Goal: Transaction & Acquisition: Purchase product/service

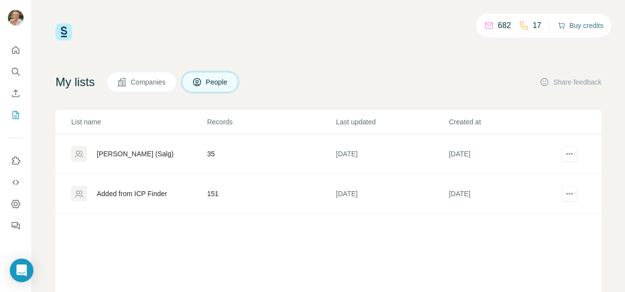
click at [578, 26] on button "Buy credits" at bounding box center [581, 26] width 46 height 14
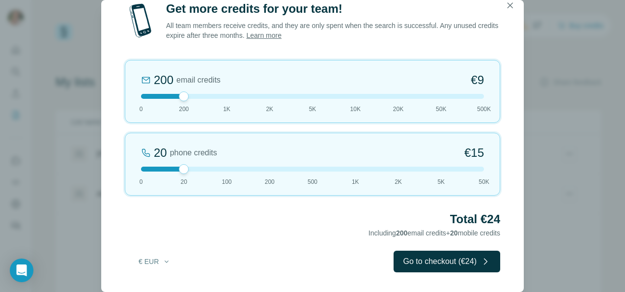
click at [146, 94] on div at bounding box center [312, 96] width 343 height 5
click at [221, 167] on div at bounding box center [312, 169] width 343 height 5
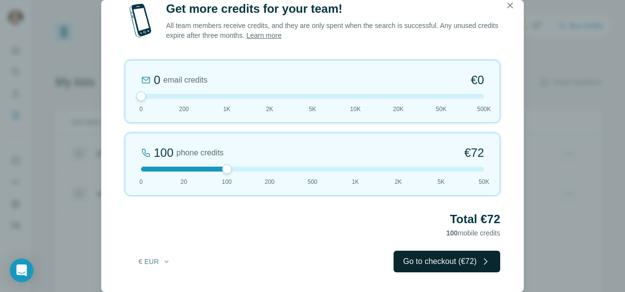
click at [430, 259] on button "Go to checkout (€72)" at bounding box center [447, 262] width 107 height 22
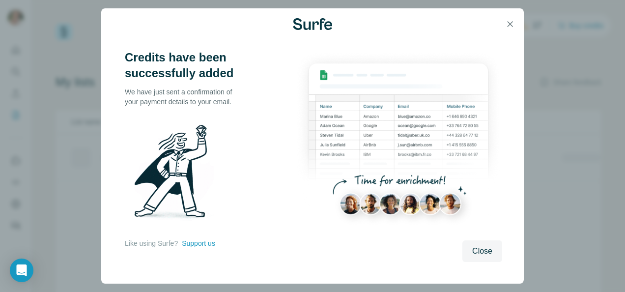
click at [569, 29] on div "Credits have been successfully added We have just sent a confirmation of your p…" at bounding box center [312, 146] width 625 height 292
click at [482, 249] on span "Close" at bounding box center [482, 251] width 20 height 12
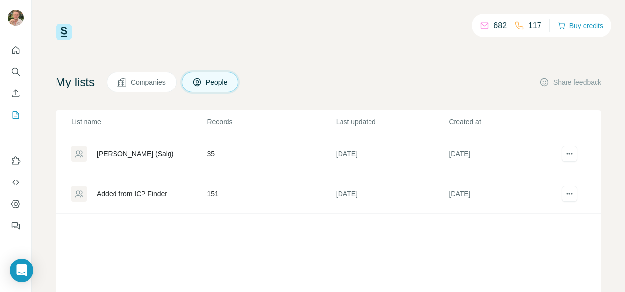
click at [489, 23] on div "682" at bounding box center [493, 26] width 27 height 12
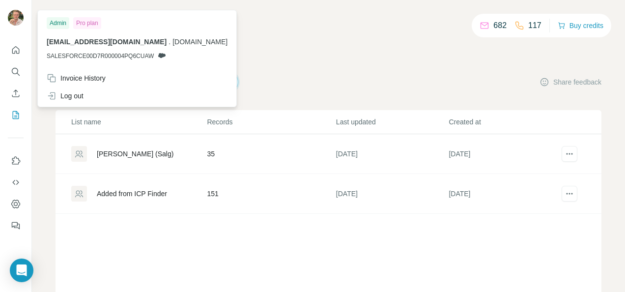
click at [16, 19] on img at bounding box center [16, 18] width 16 height 16
